Goal: Complete application form

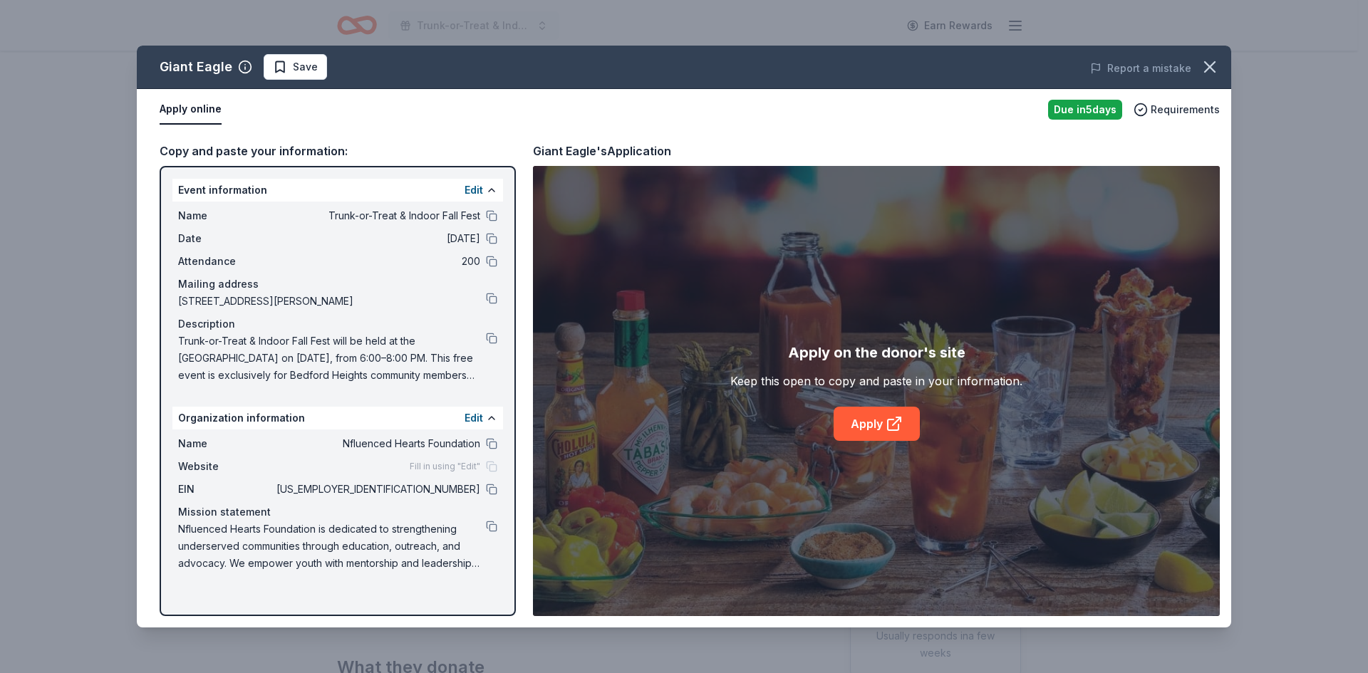
click at [284, 80] on div "Giant Eagle Save Report a mistake" at bounding box center [684, 67] width 1094 height 43
click at [284, 71] on span "Save" at bounding box center [295, 66] width 45 height 17
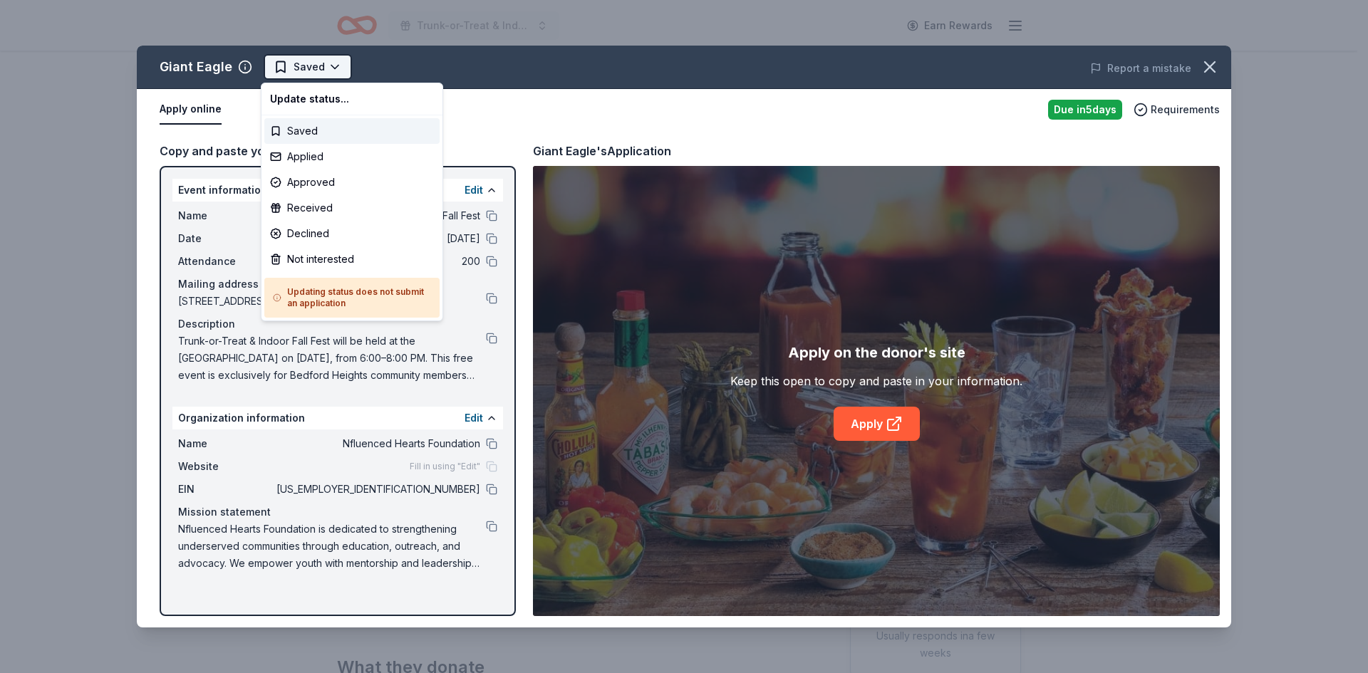
click at [338, 70] on html "Trunk-or-Treat & Indoor Fall Fest Earn Rewards Due in 5 days Share Giant Eagle …" at bounding box center [684, 336] width 1368 height 673
drag, startPoint x: 301, startPoint y: 185, endPoint x: 315, endPoint y: 162, distance: 27.1
click at [315, 162] on div "Update status... Saved Applied Approved Received Declined Not interested Updati…" at bounding box center [352, 202] width 182 height 239
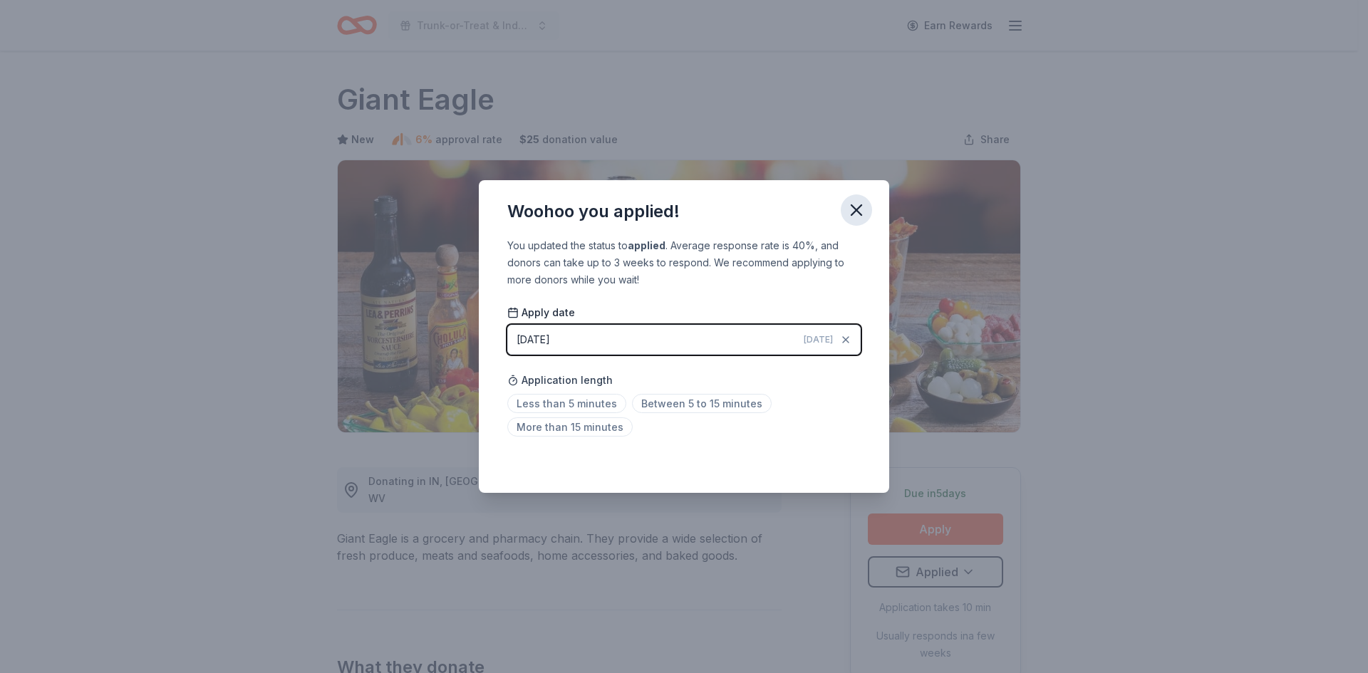
click at [861, 206] on icon "button" at bounding box center [856, 210] width 10 height 10
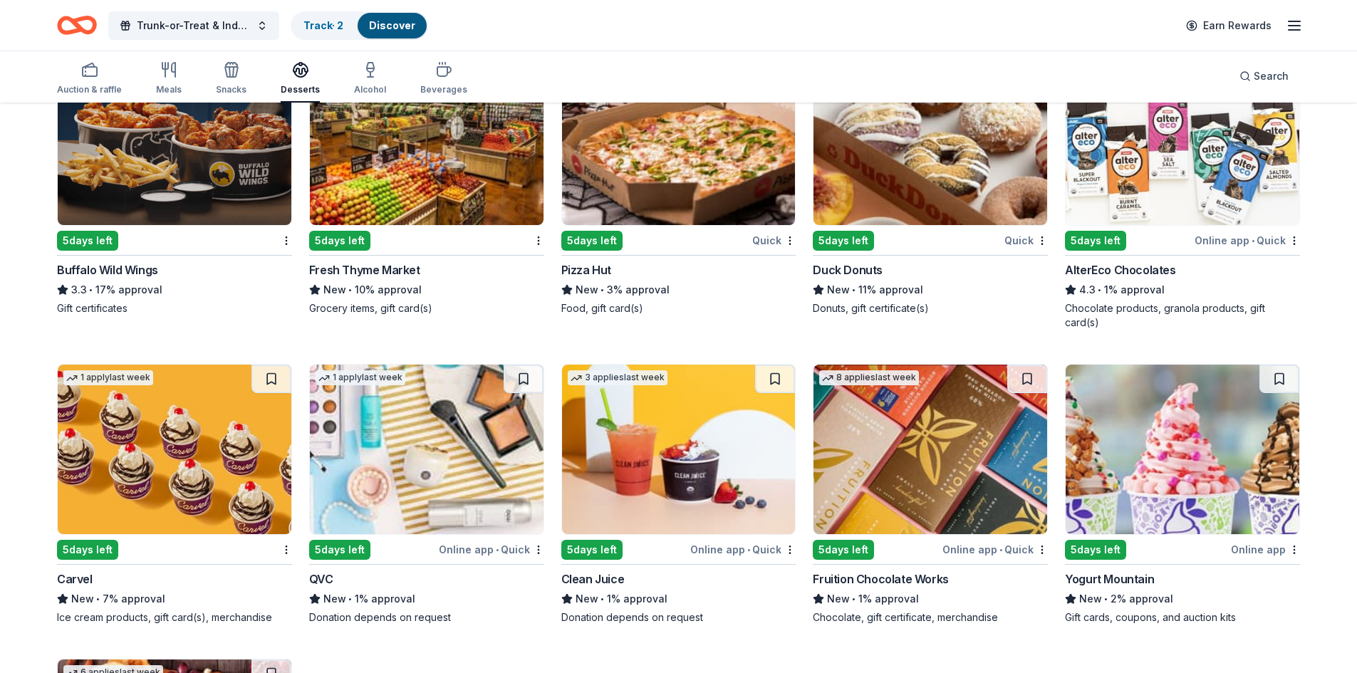
scroll to position [1729, 0]
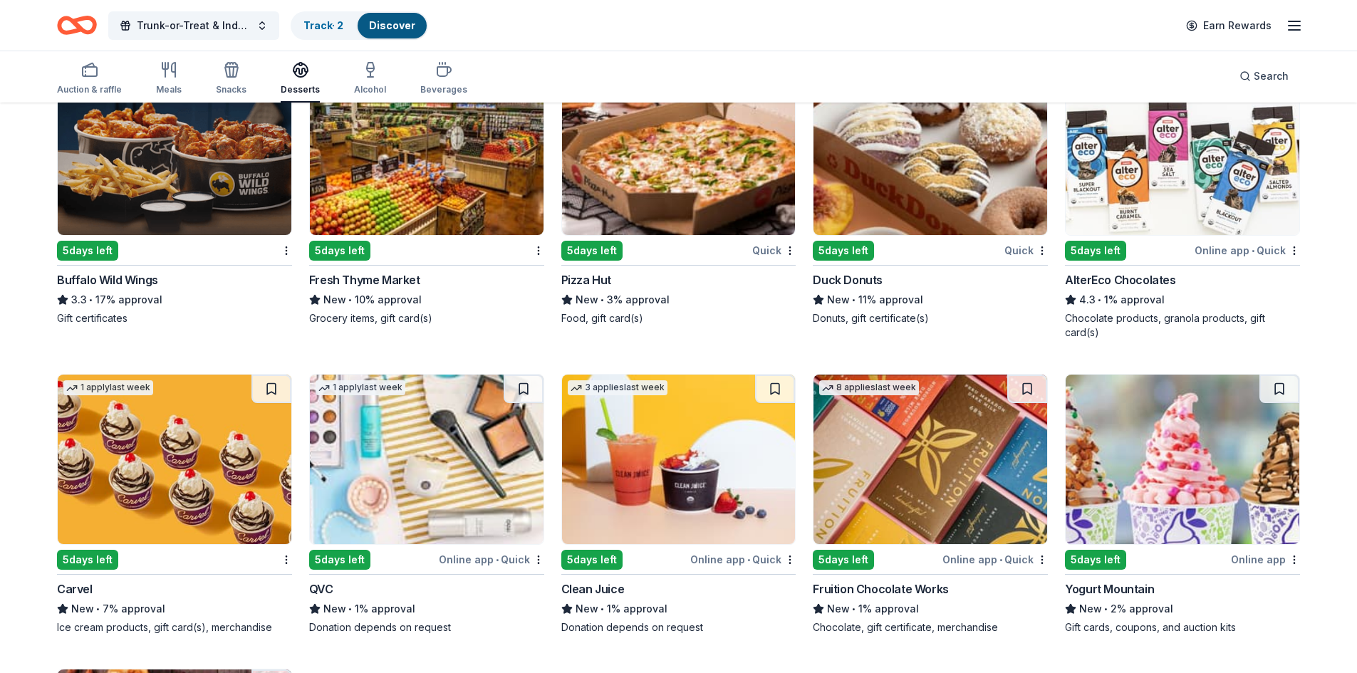
click at [202, 480] on img at bounding box center [175, 460] width 234 height 170
click at [181, 206] on img at bounding box center [175, 151] width 234 height 170
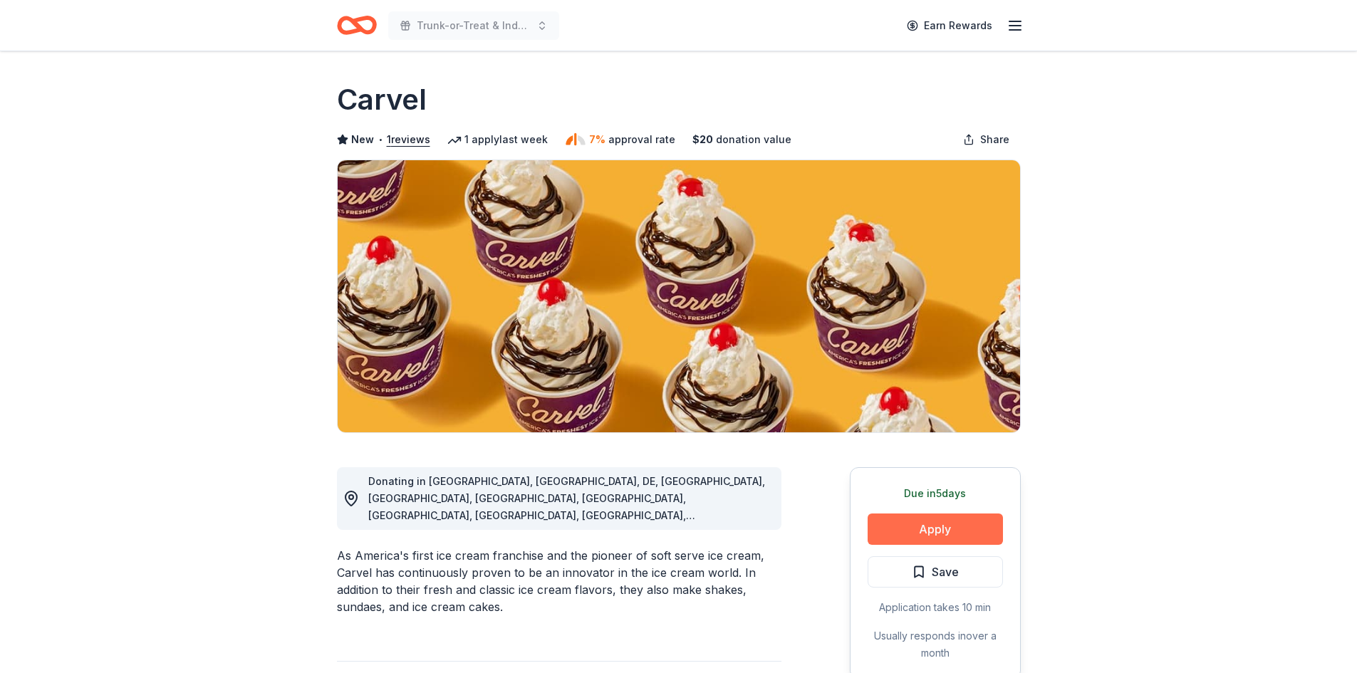
click at [980, 531] on button "Apply" at bounding box center [935, 529] width 135 height 31
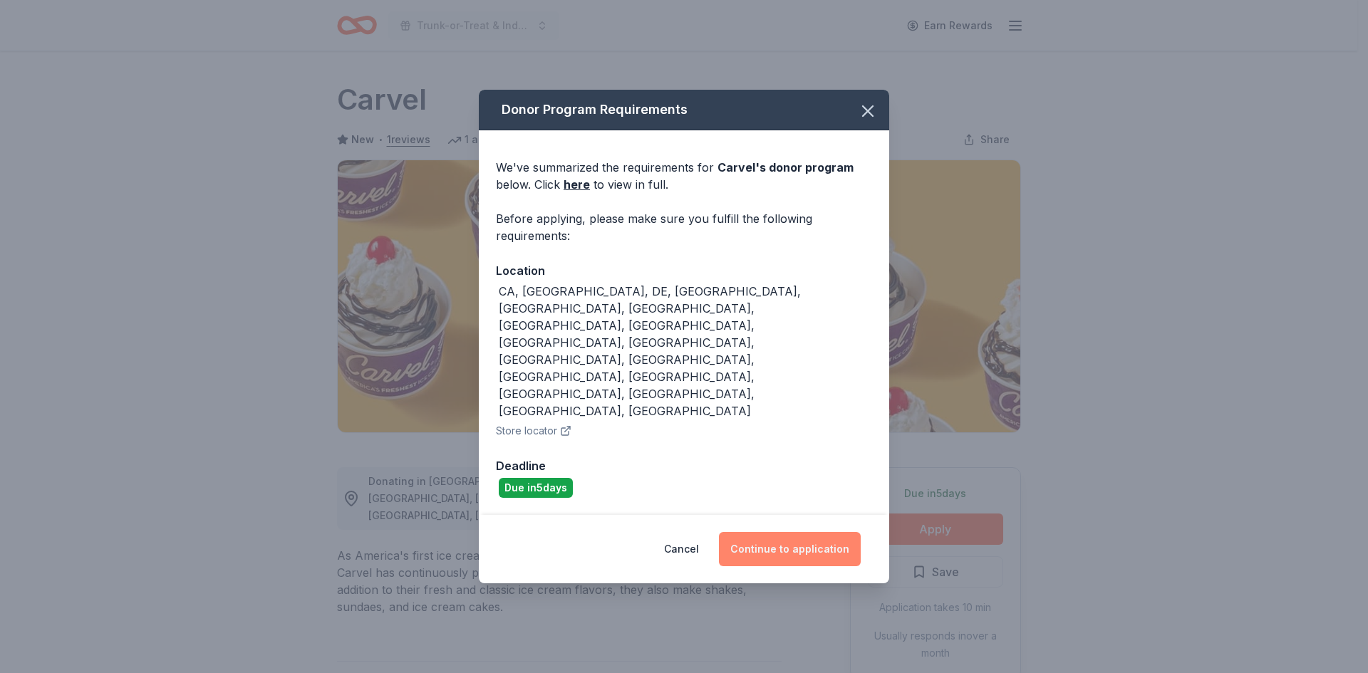
click at [777, 532] on button "Continue to application" at bounding box center [790, 549] width 142 height 34
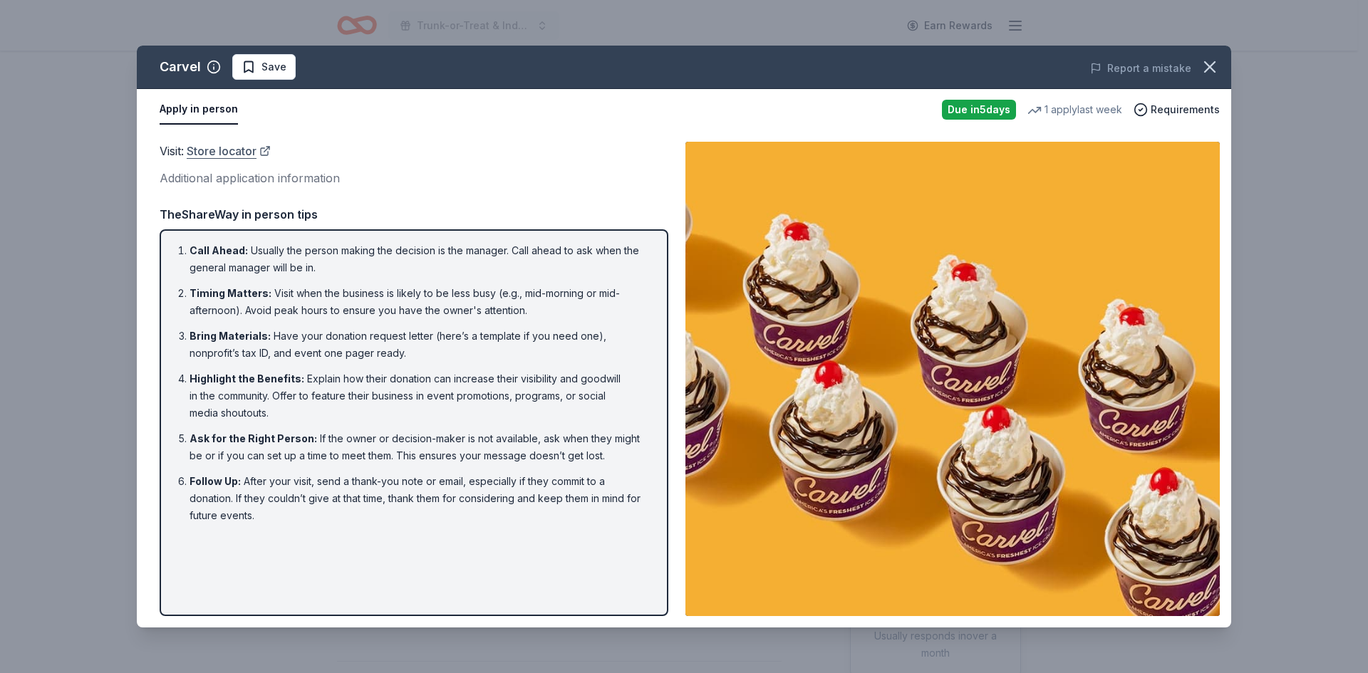
click at [199, 157] on link "Store locator" at bounding box center [229, 151] width 84 height 19
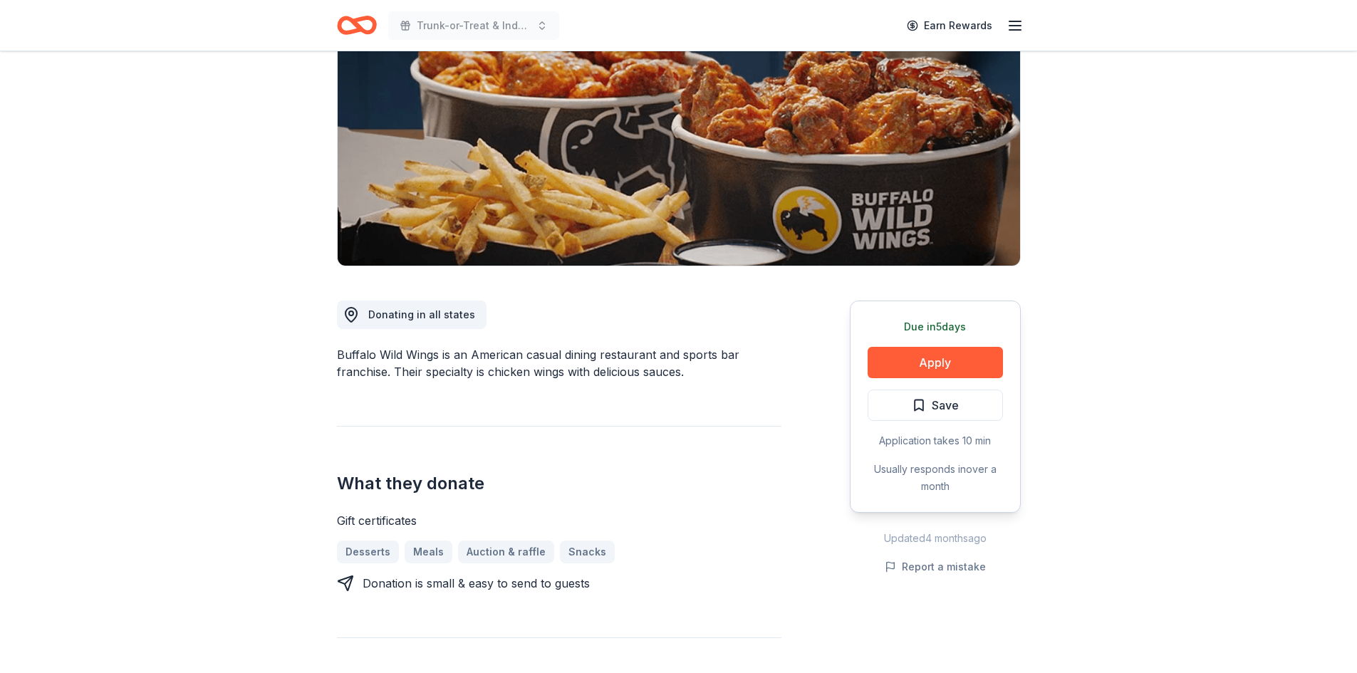
scroll to position [356, 0]
